Goal: Navigation & Orientation: Find specific page/section

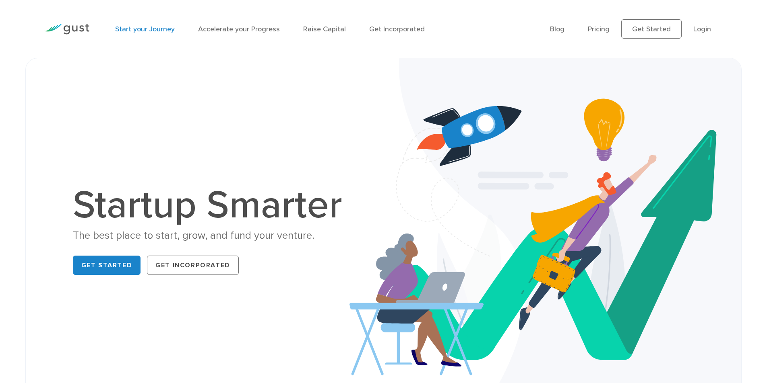
click at [150, 33] on link "Start your Journey" at bounding box center [145, 29] width 60 height 8
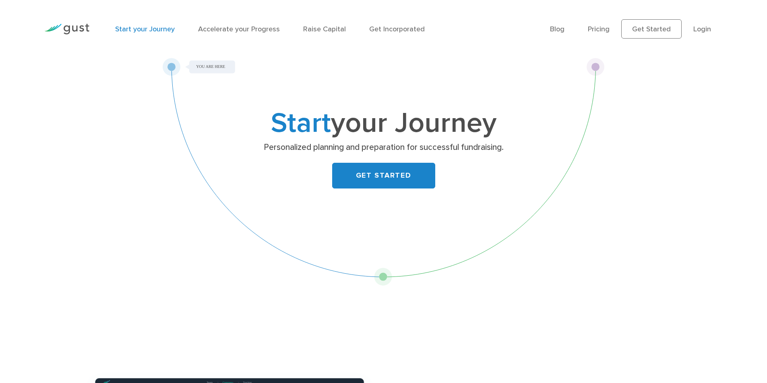
click at [63, 31] on img at bounding box center [66, 29] width 45 height 11
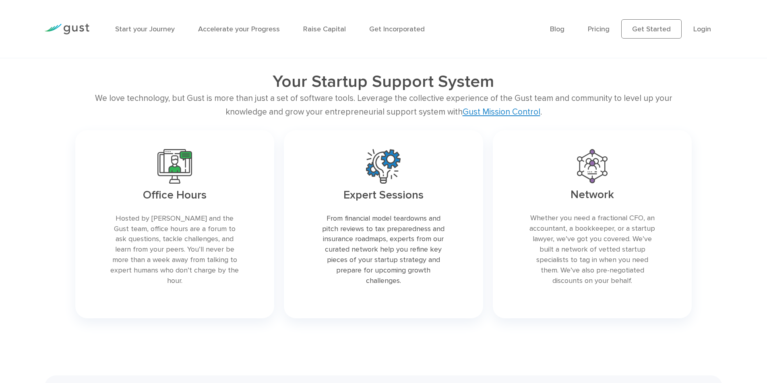
scroll to position [1609, 0]
